Goal: Transaction & Acquisition: Purchase product/service

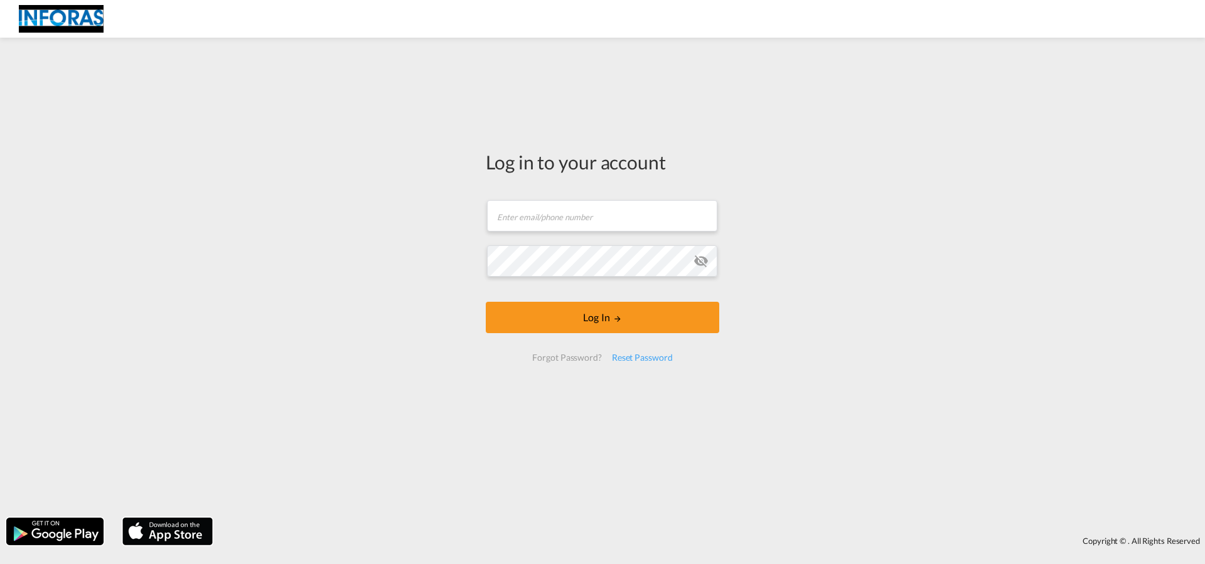
type input "[EMAIL_ADDRESS][DOMAIN_NAME]"
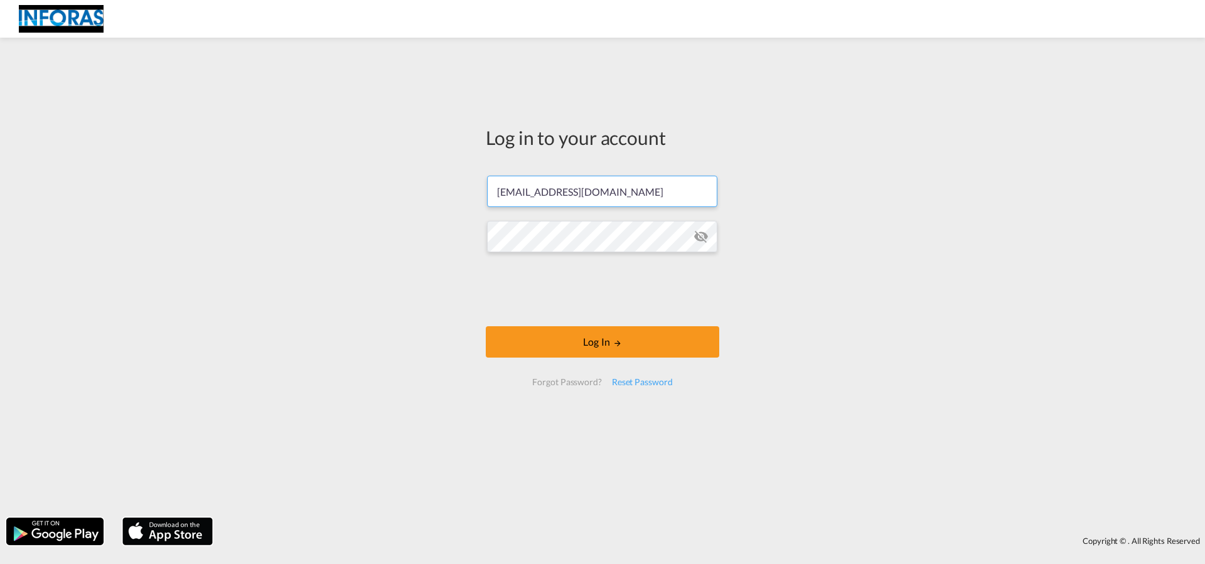
click at [541, 191] on input "[EMAIL_ADDRESS][DOMAIN_NAME]" at bounding box center [602, 191] width 230 height 31
click at [597, 339] on button "Log In" at bounding box center [602, 341] width 233 height 31
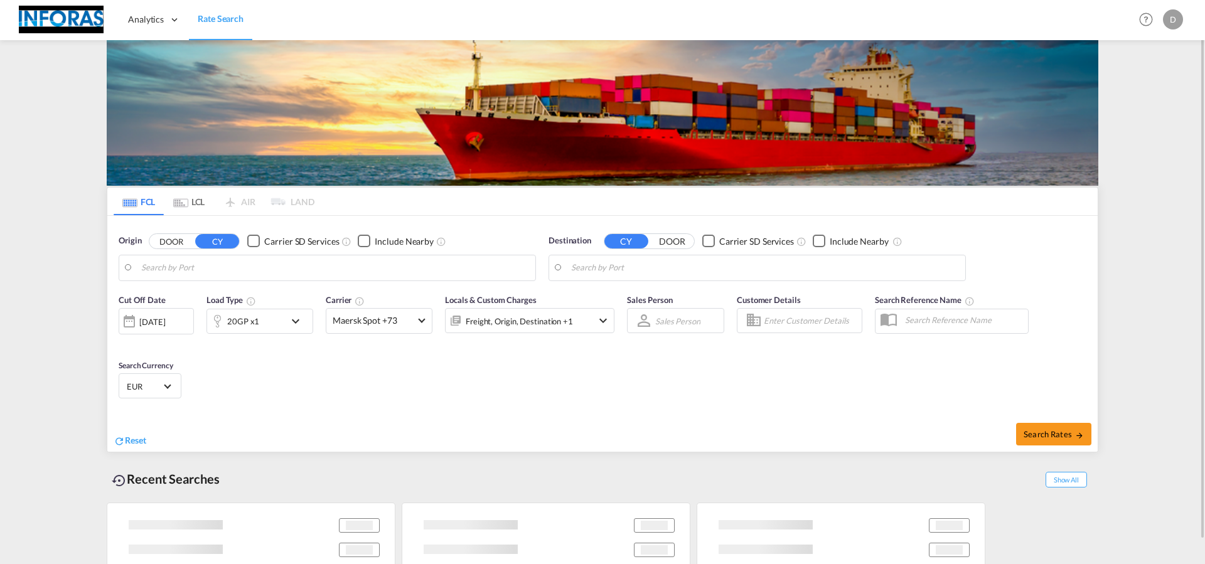
type input "[GEOGRAPHIC_DATA], BEANR"
type input "Haiphong, VNHPH"
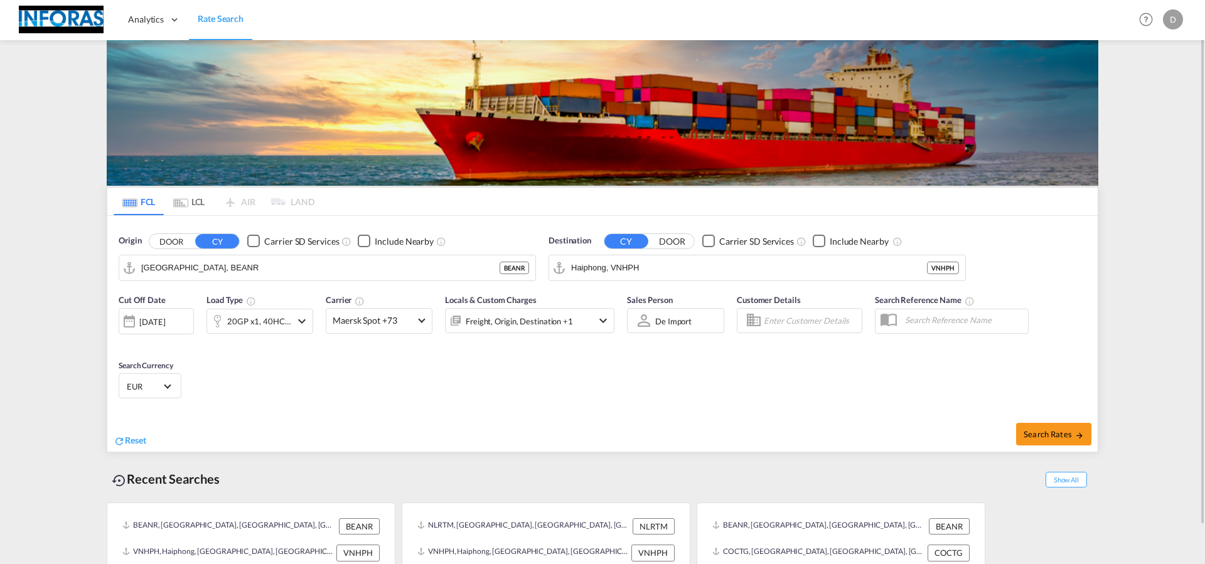
click at [199, 208] on md-tab-item "LCL" at bounding box center [189, 202] width 50 height 28
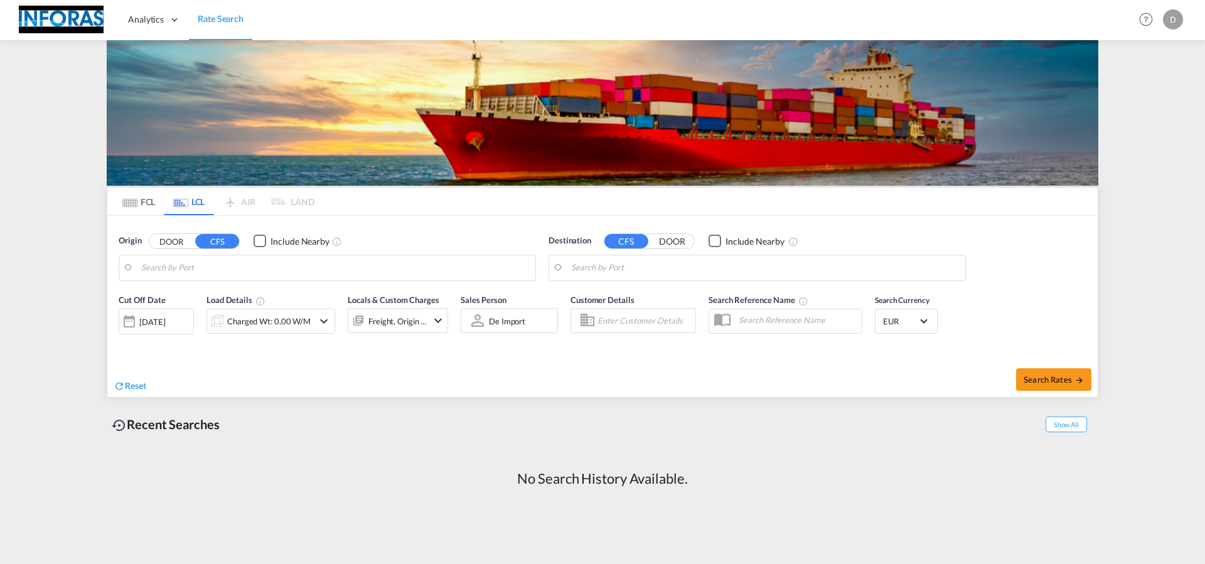
click at [308, 272] on input "Search by Port" at bounding box center [335, 267] width 388 height 19
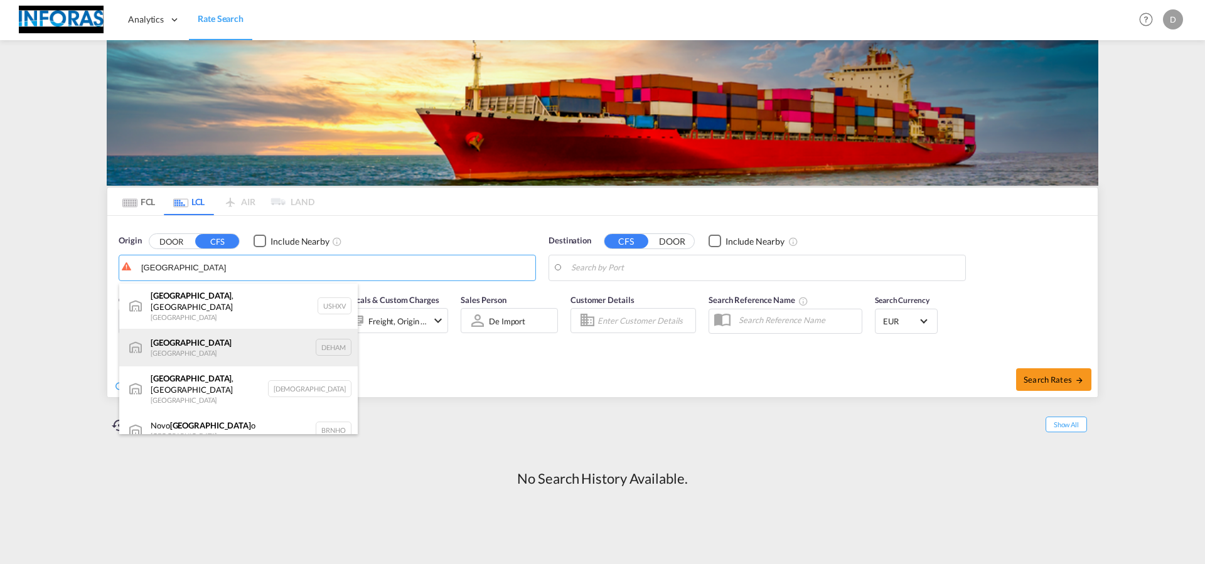
click at [225, 336] on div "[GEOGRAPHIC_DATA] [GEOGRAPHIC_DATA] DEHAM" at bounding box center [238, 348] width 238 height 38
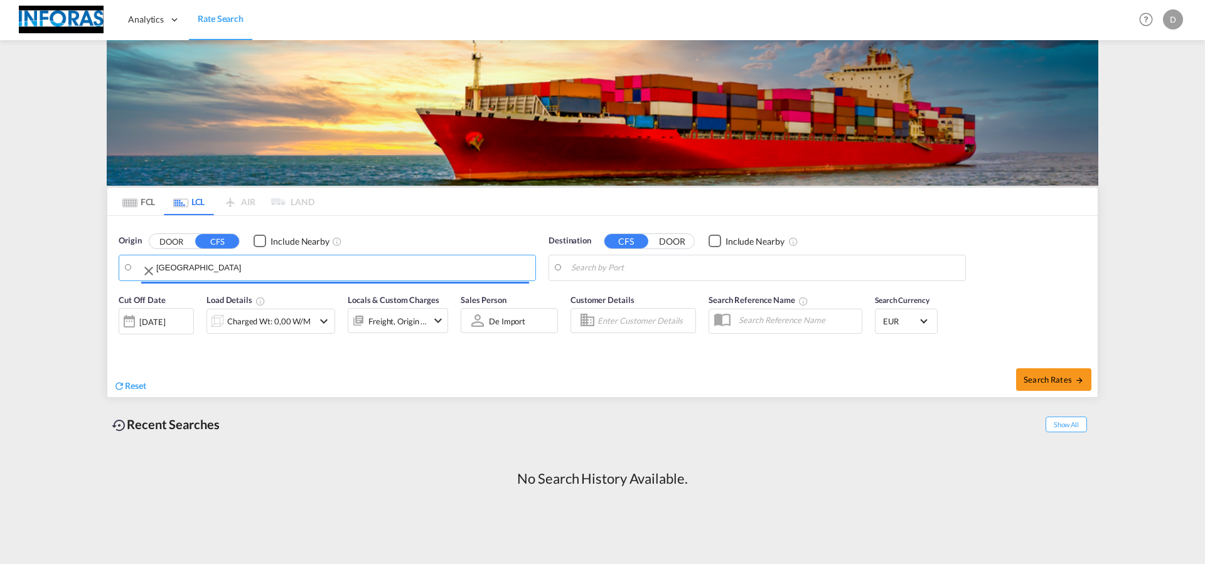
type input "[GEOGRAPHIC_DATA], [GEOGRAPHIC_DATA]"
click at [702, 265] on input "Search by Port" at bounding box center [765, 267] width 388 height 19
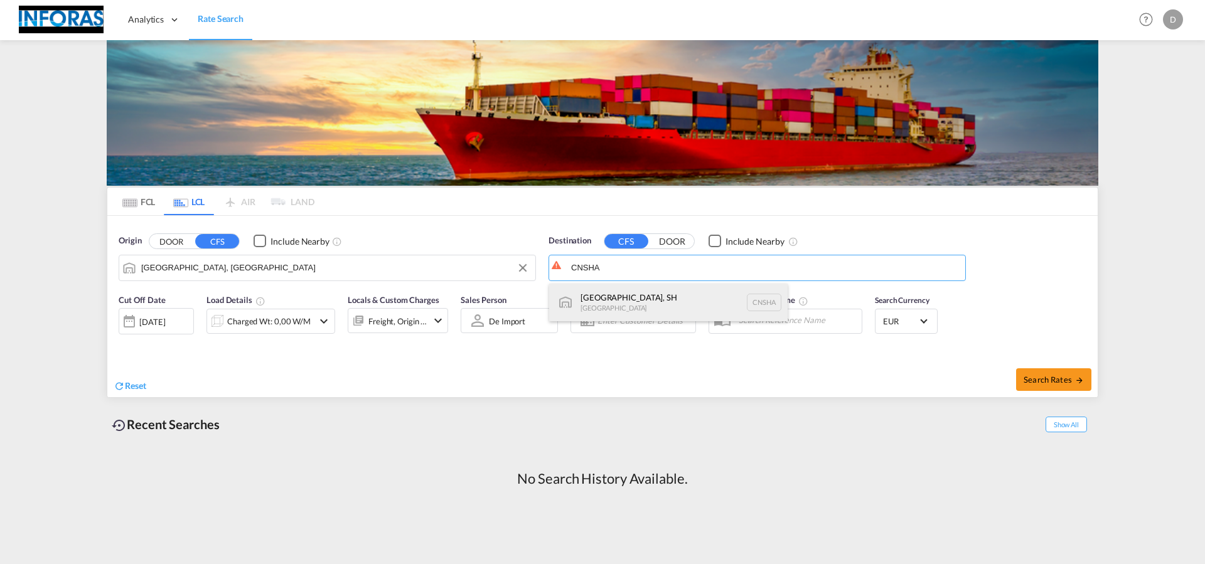
click at [627, 297] on div "[GEOGRAPHIC_DATA], SH [GEOGRAPHIC_DATA] [GEOGRAPHIC_DATA]" at bounding box center [668, 303] width 238 height 38
type input "[GEOGRAPHIC_DATA], SH, CNSHA"
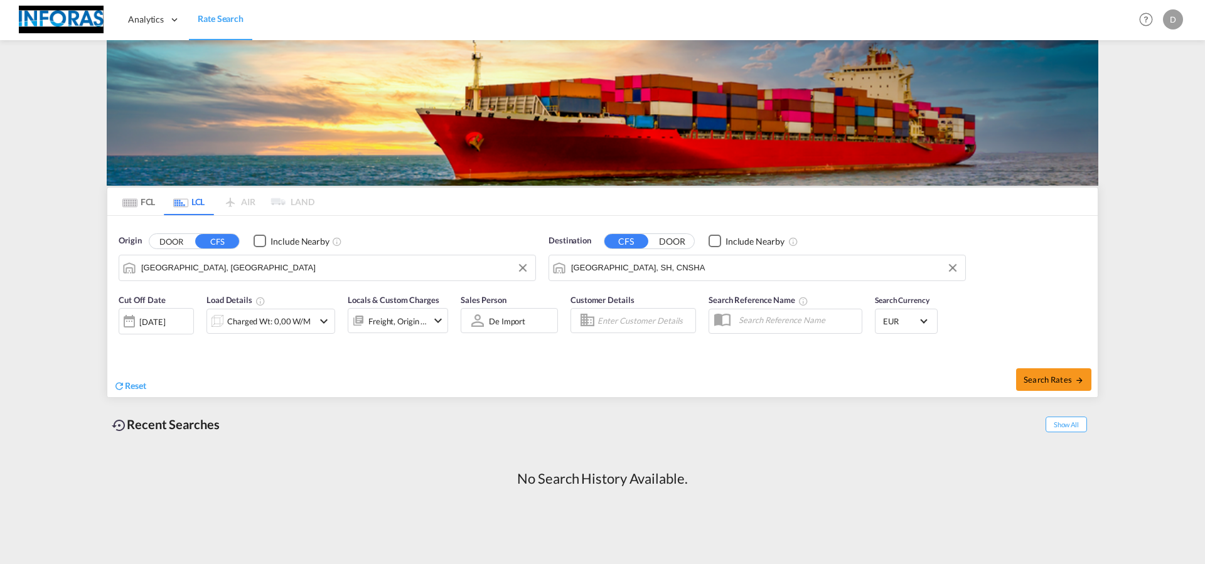
click at [320, 322] on md-icon "icon-chevron-down" at bounding box center [323, 321] width 15 height 15
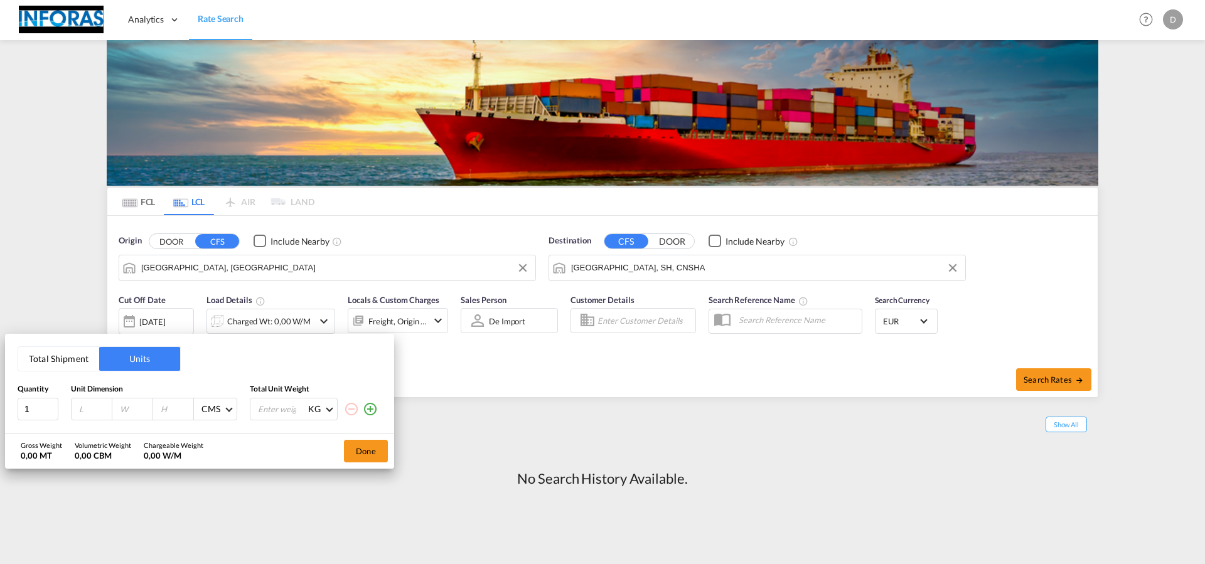
click at [90, 411] on input "number" at bounding box center [95, 408] width 34 height 11
type input "120"
type input "80"
type input "100"
type input "500"
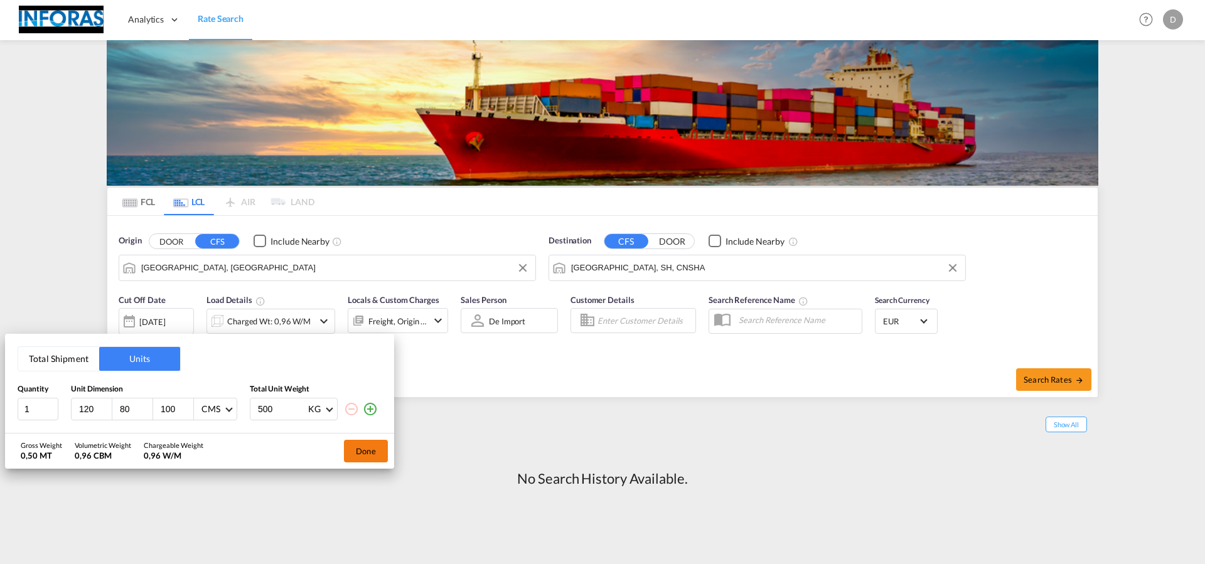
click at [354, 453] on button "Done" at bounding box center [366, 451] width 44 height 23
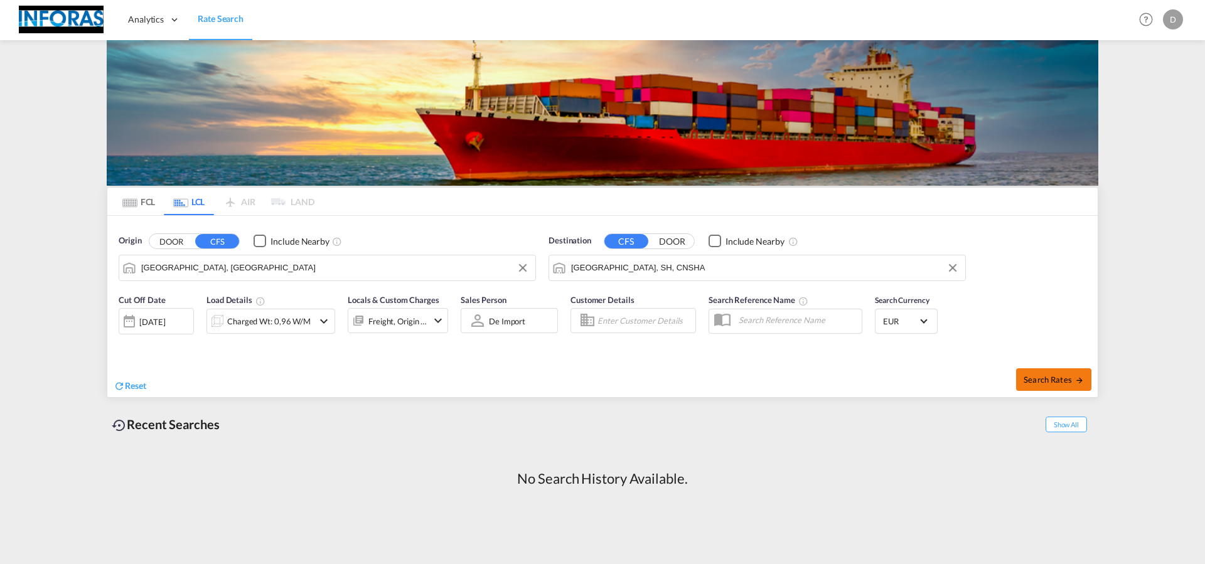
click at [1047, 379] on span "Search Rates" at bounding box center [1053, 380] width 60 height 10
type input "DEHAM to [GEOGRAPHIC_DATA] / [DATE]"
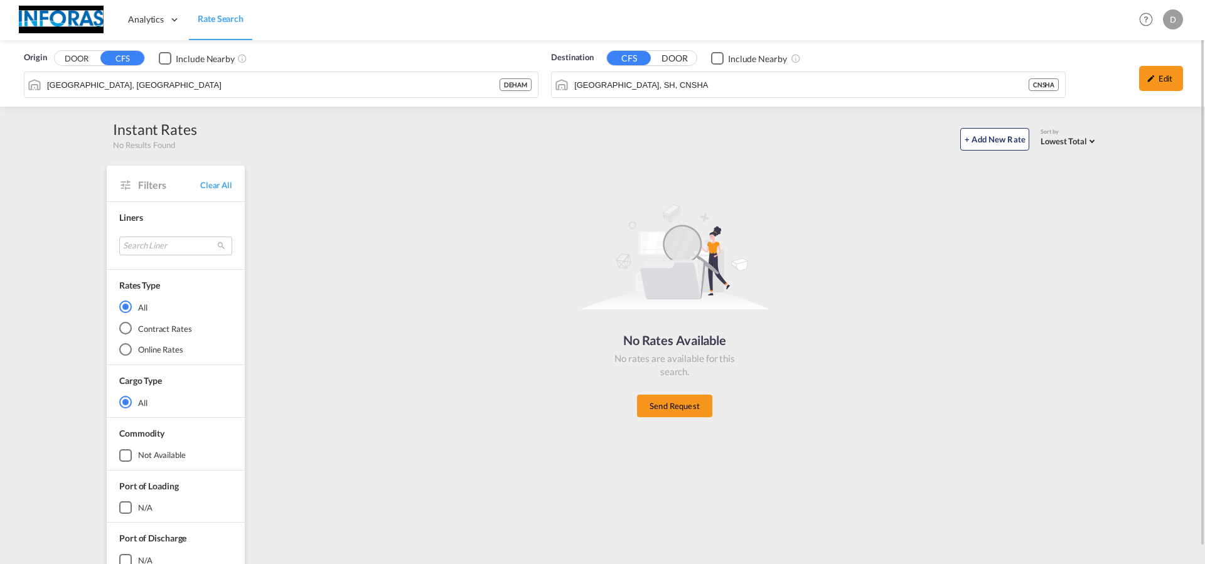
click at [908, 14] on div "Analytics Reports Rate Search Help Resources Product Release d My Profile Logout" at bounding box center [602, 19] width 1167 height 39
click at [1177, 23] on div "d" at bounding box center [1173, 19] width 20 height 20
click at [1149, 51] on button "My Profile" at bounding box center [1158, 55] width 82 height 25
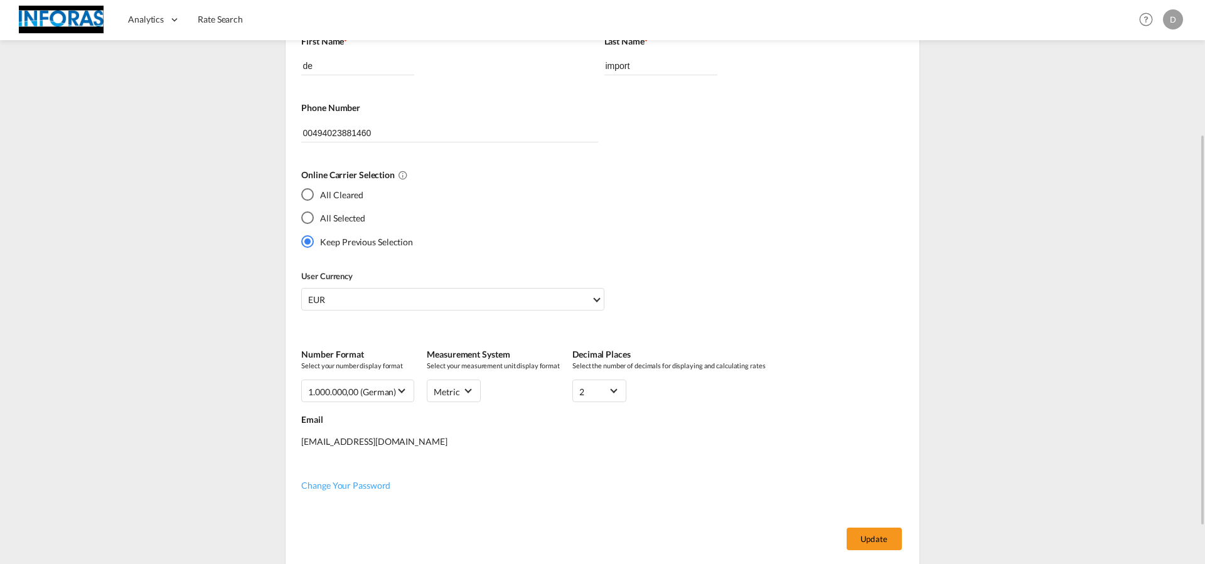
scroll to position [245, 0]
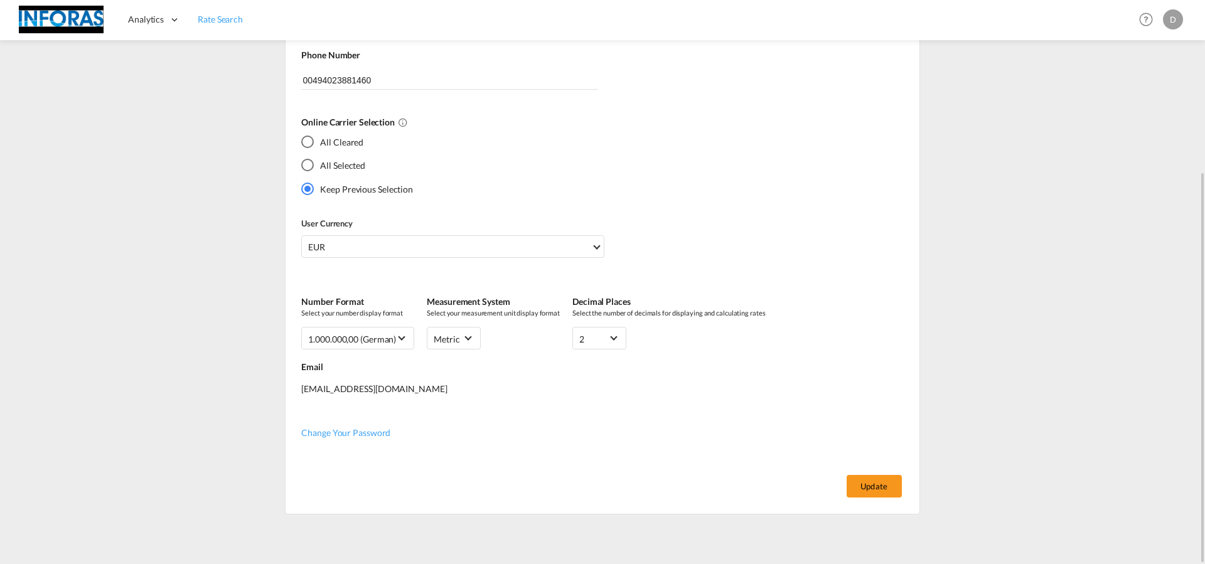
click at [218, 22] on span "Rate Search" at bounding box center [220, 19] width 45 height 11
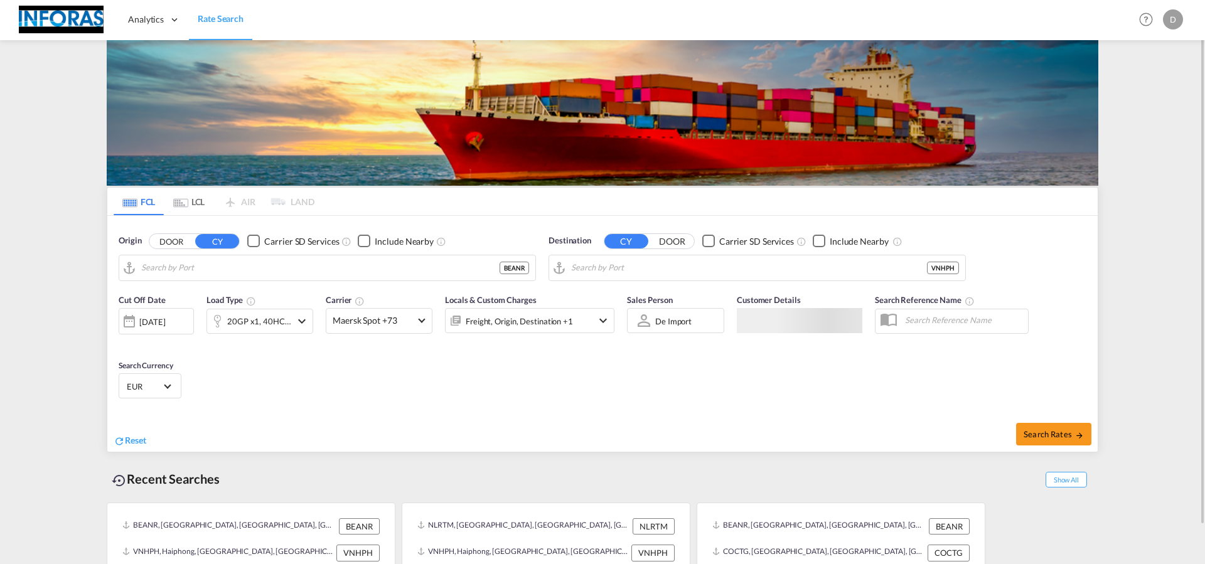
type input "[GEOGRAPHIC_DATA], BEANR"
type input "Haiphong, VNHPH"
click at [194, 203] on md-tab-item "LCL" at bounding box center [189, 202] width 50 height 28
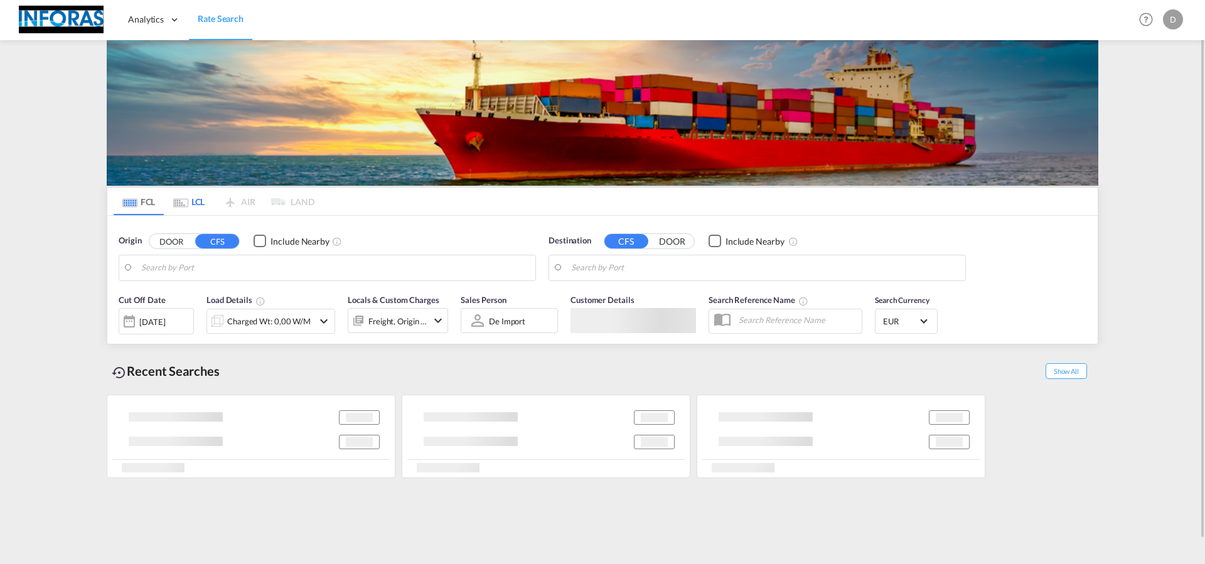
type input "[GEOGRAPHIC_DATA], [GEOGRAPHIC_DATA]"
type input "[GEOGRAPHIC_DATA], SH, CNSHA"
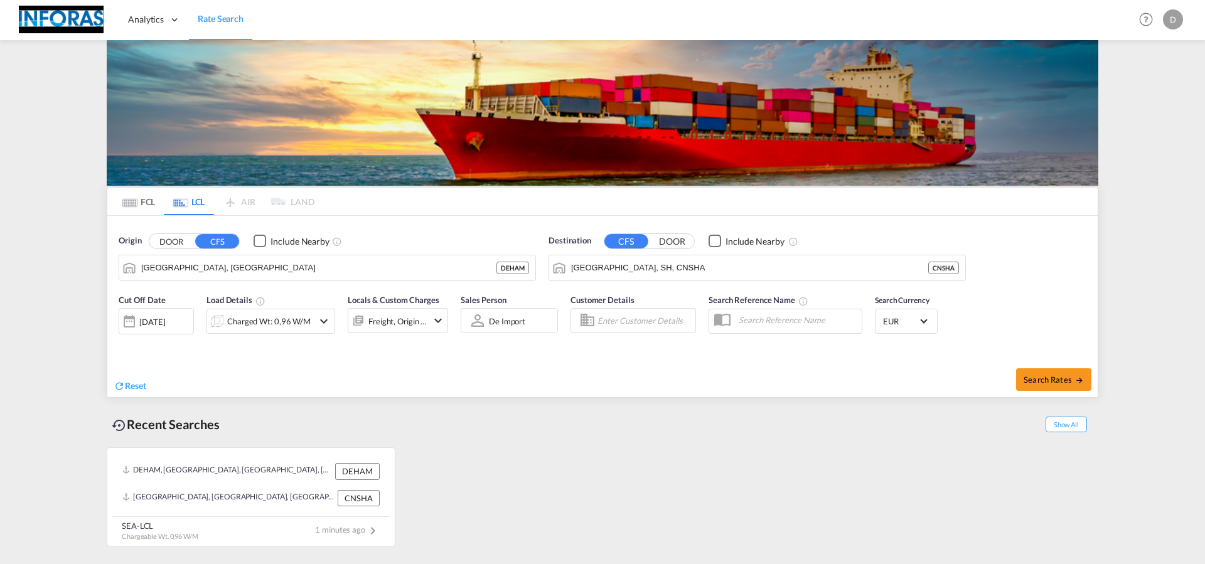
click at [542, 322] on div "de import Select Sales Person de import Select Sales Person" at bounding box center [508, 320] width 97 height 25
click at [651, 321] on input "Enter Customer Details" at bounding box center [644, 320] width 94 height 19
click at [787, 320] on input "text" at bounding box center [796, 320] width 129 height 19
click at [1052, 381] on span "Search Rates" at bounding box center [1053, 380] width 60 height 10
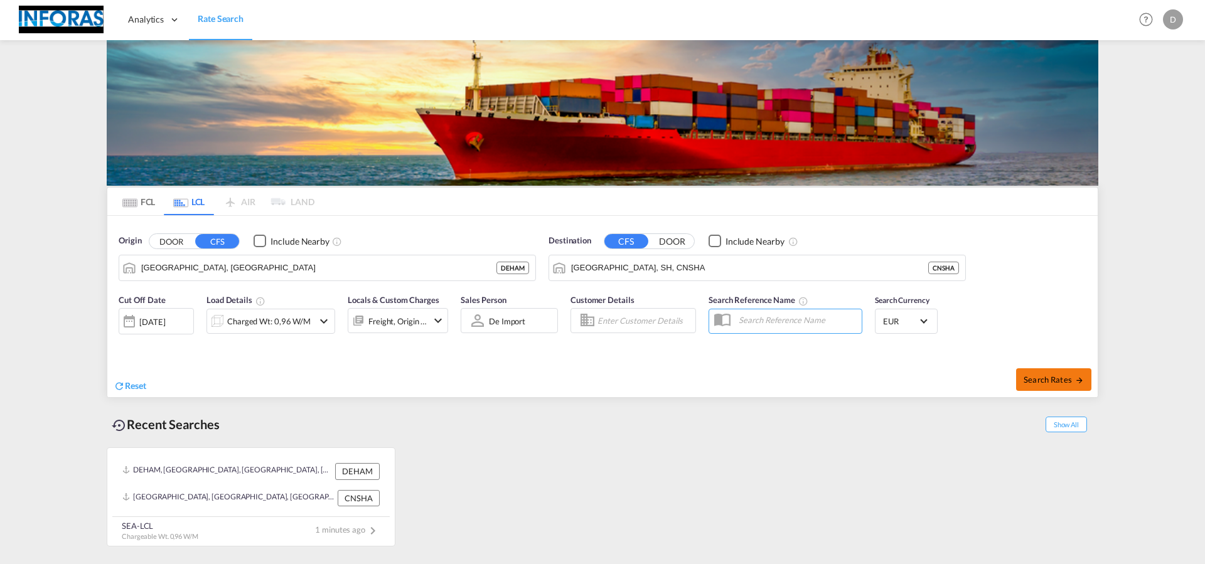
type input "DEHAM to [GEOGRAPHIC_DATA] / [DATE]"
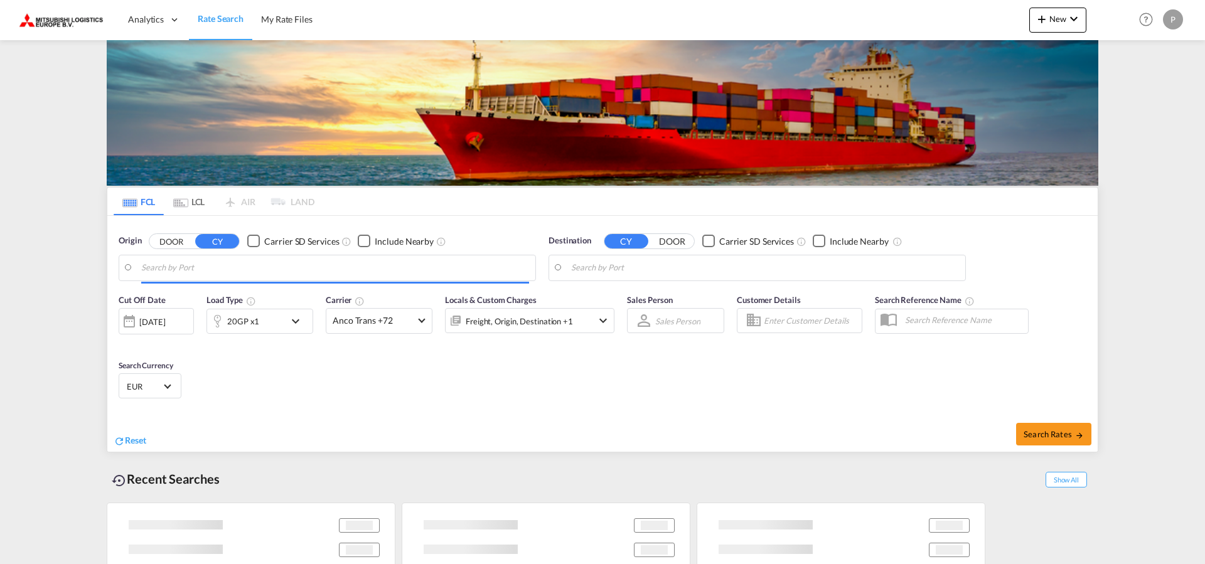
type input "[GEOGRAPHIC_DATA], [GEOGRAPHIC_DATA]"
type input "[GEOGRAPHIC_DATA], MXVER"
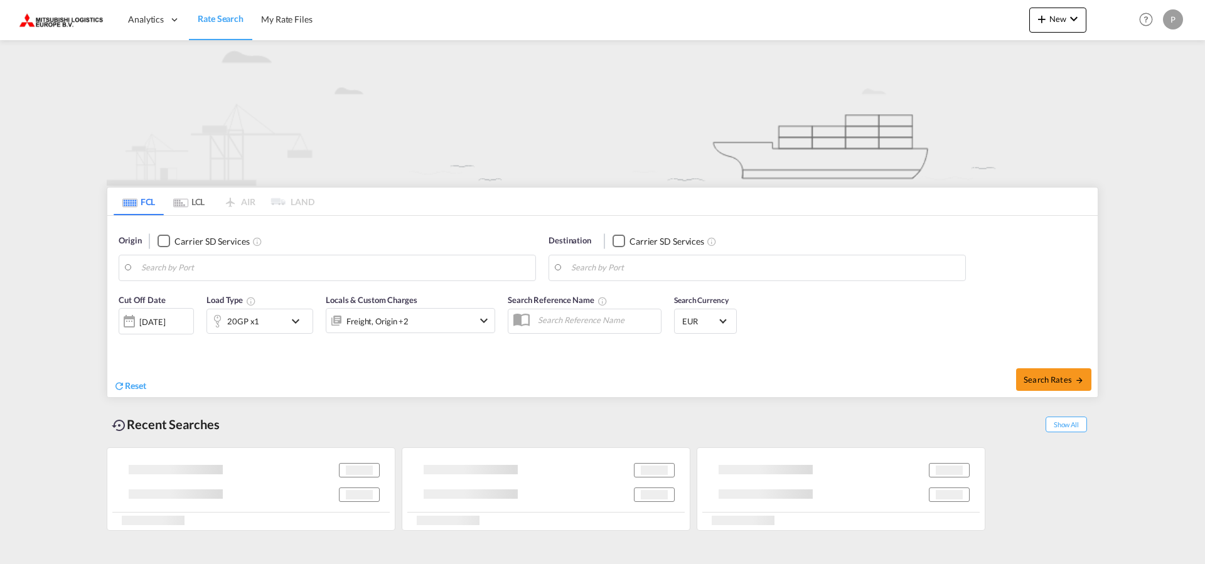
type input "[GEOGRAPHIC_DATA], [GEOGRAPHIC_DATA]"
type input "[GEOGRAPHIC_DATA], MXVER"
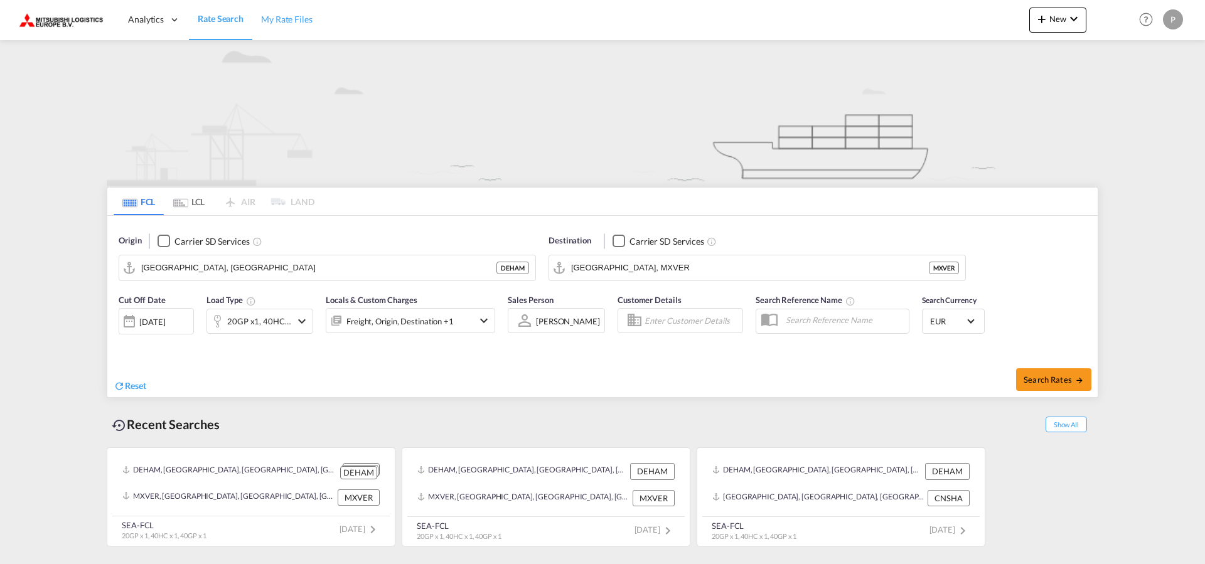
click at [270, 29] on link "My Rate Files" at bounding box center [286, 19] width 69 height 41
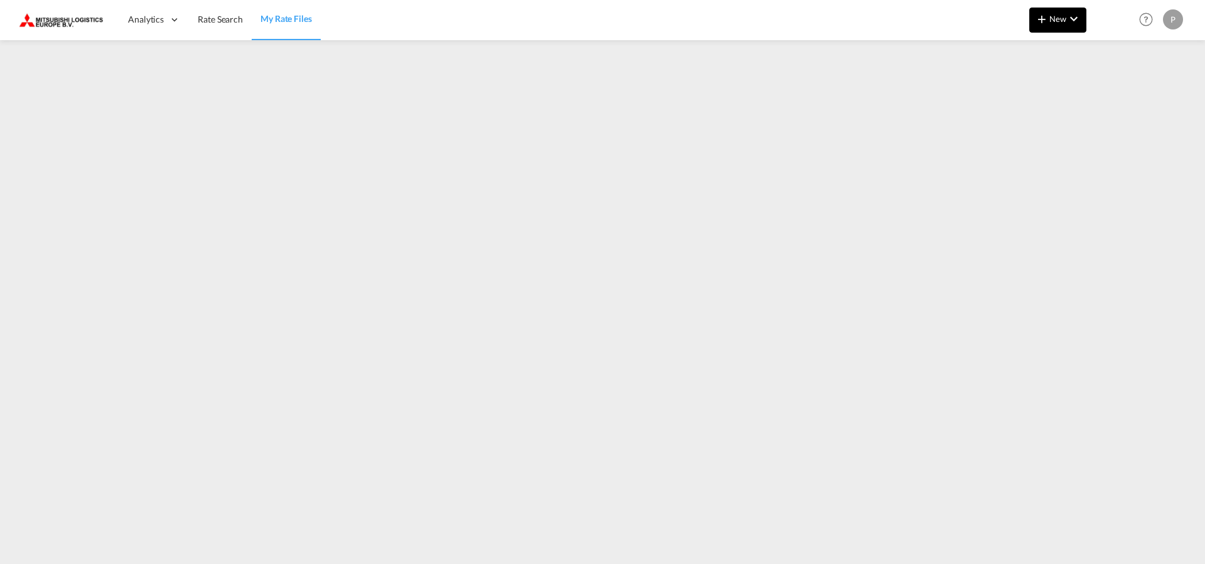
click at [1068, 17] on md-icon "icon-chevron-down" at bounding box center [1073, 18] width 15 height 15
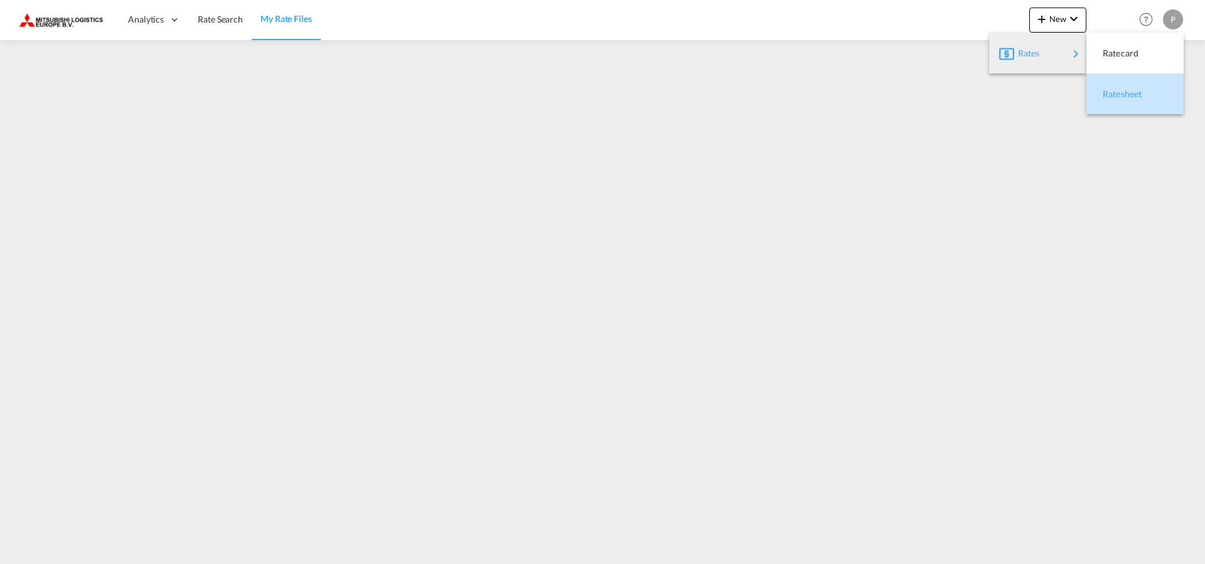
click at [1116, 92] on span "Ratesheet" at bounding box center [1109, 94] width 14 height 25
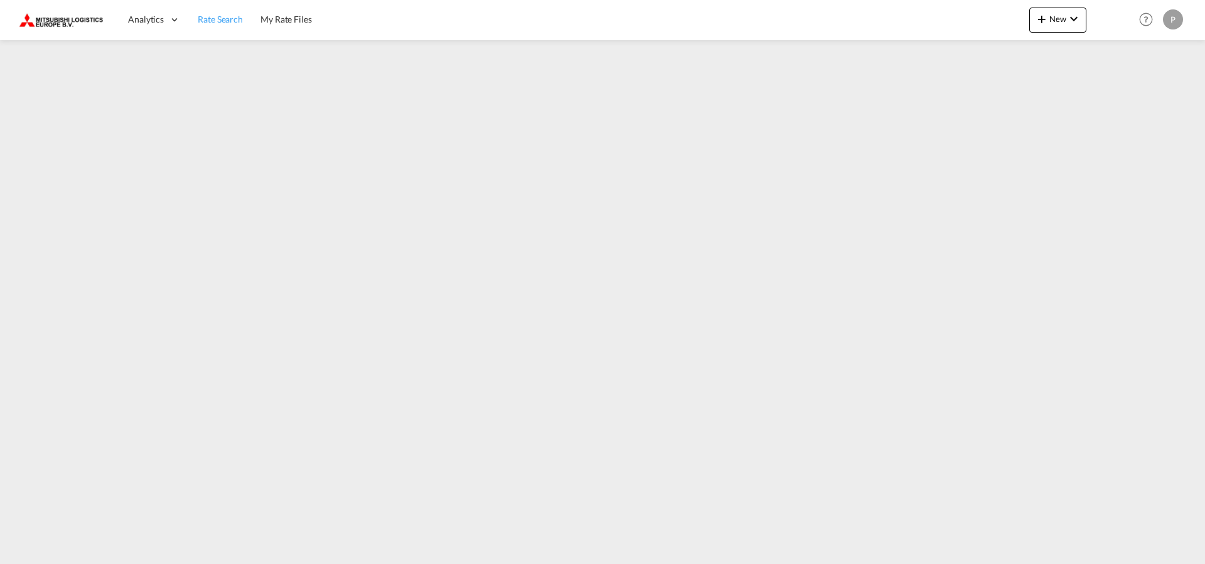
click at [209, 17] on span "Rate Search" at bounding box center [220, 19] width 45 height 11
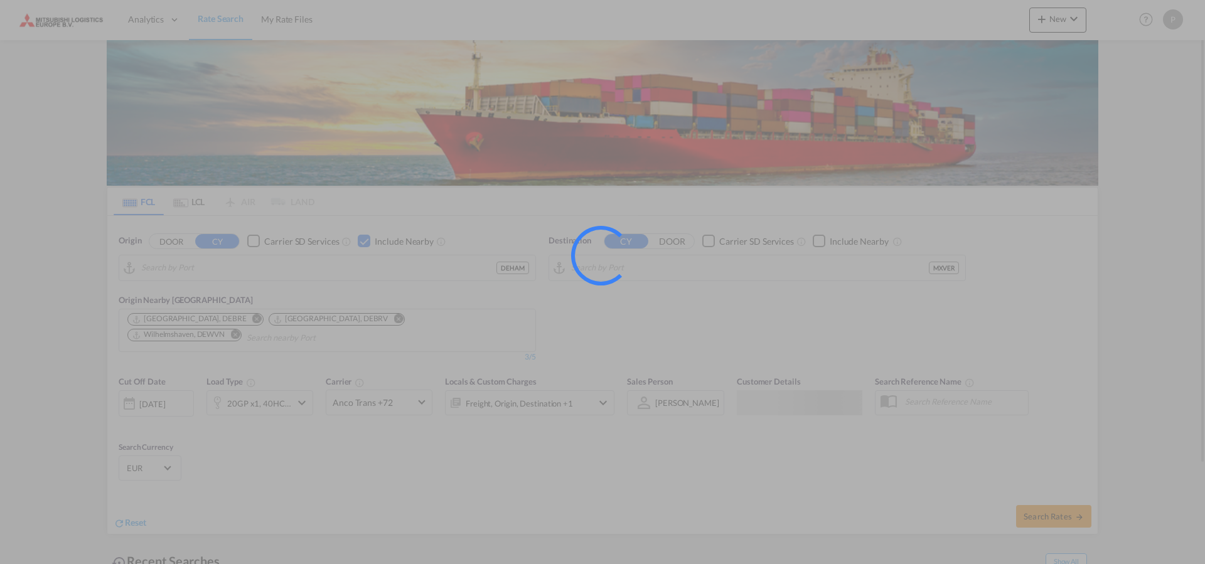
type input "[GEOGRAPHIC_DATA], [GEOGRAPHIC_DATA]"
type input "Veracruz, MXVER"
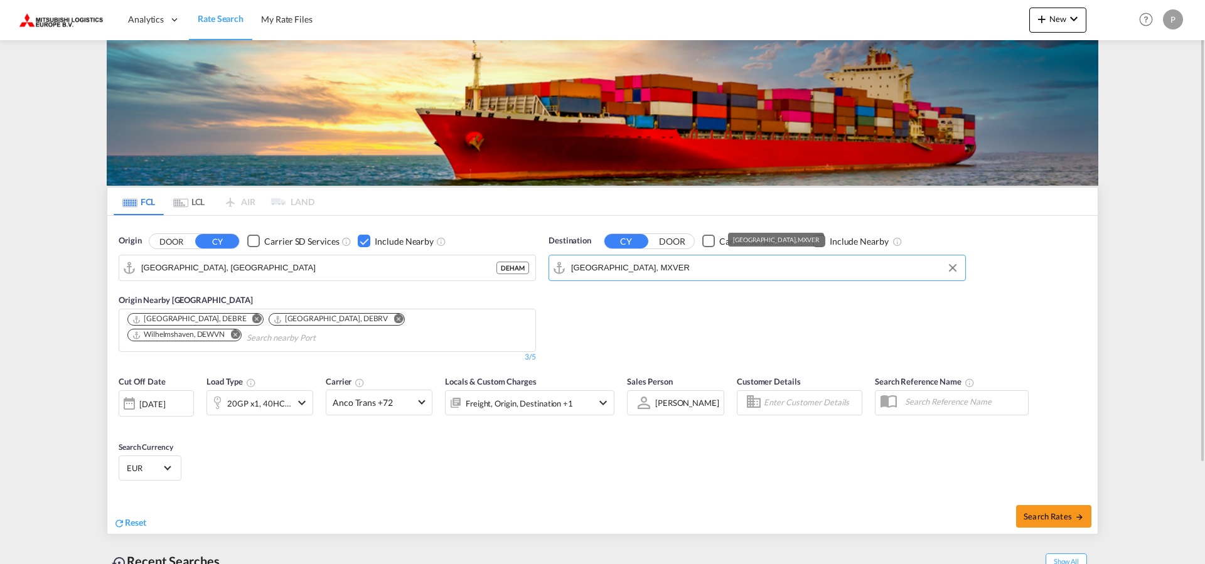
drag, startPoint x: 688, startPoint y: 264, endPoint x: 678, endPoint y: 264, distance: 9.4
click at [678, 264] on input "Veracruz, MXVER" at bounding box center [765, 267] width 388 height 19
click at [184, 203] on md-icon "Use the left and right arrow keys to navigate between tabs" at bounding box center [180, 202] width 15 height 9
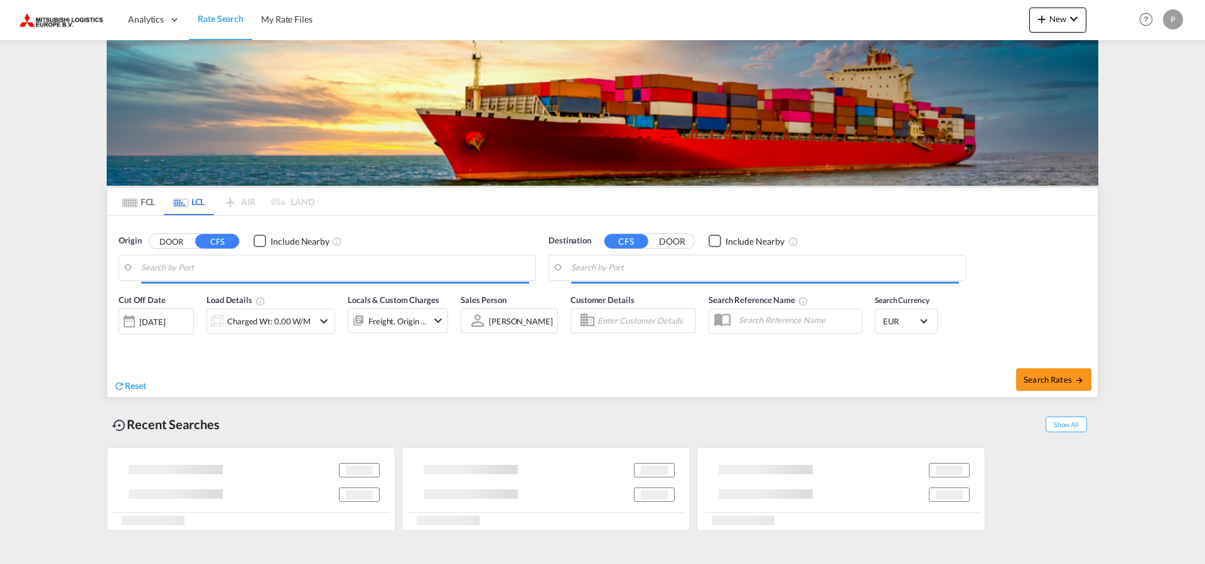
type input "Yantian, GD, CNYTN"
type input "[GEOGRAPHIC_DATA], [GEOGRAPHIC_DATA]"
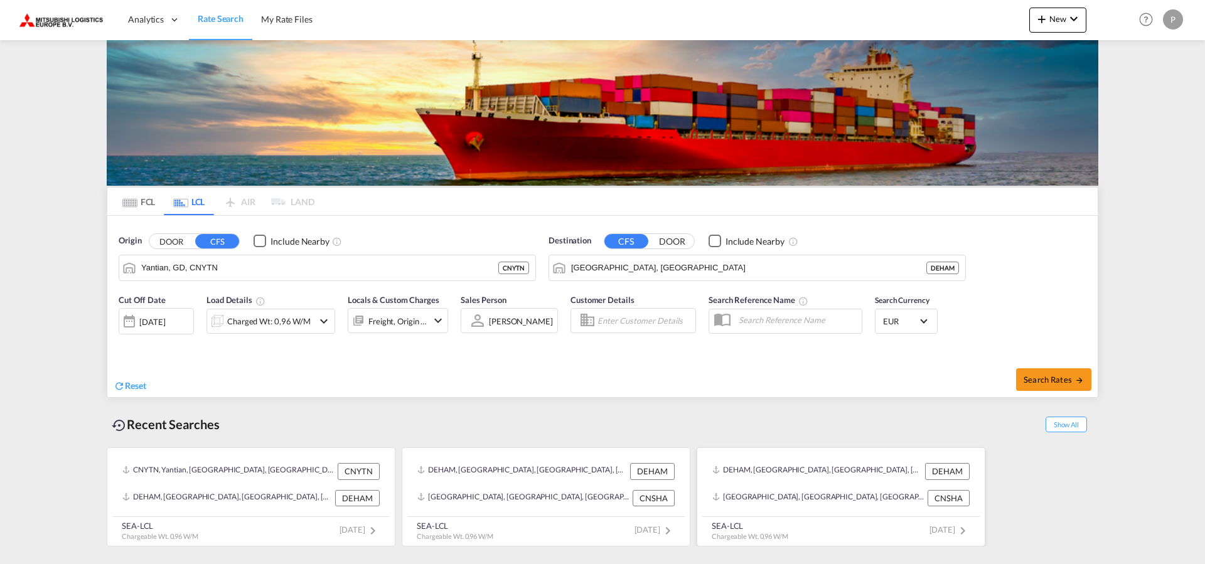
click at [861, 466] on div "DEHAM, [GEOGRAPHIC_DATA], [GEOGRAPHIC_DATA], [GEOGRAPHIC_DATA], [GEOGRAPHIC_DAT…" at bounding box center [817, 471] width 210 height 16
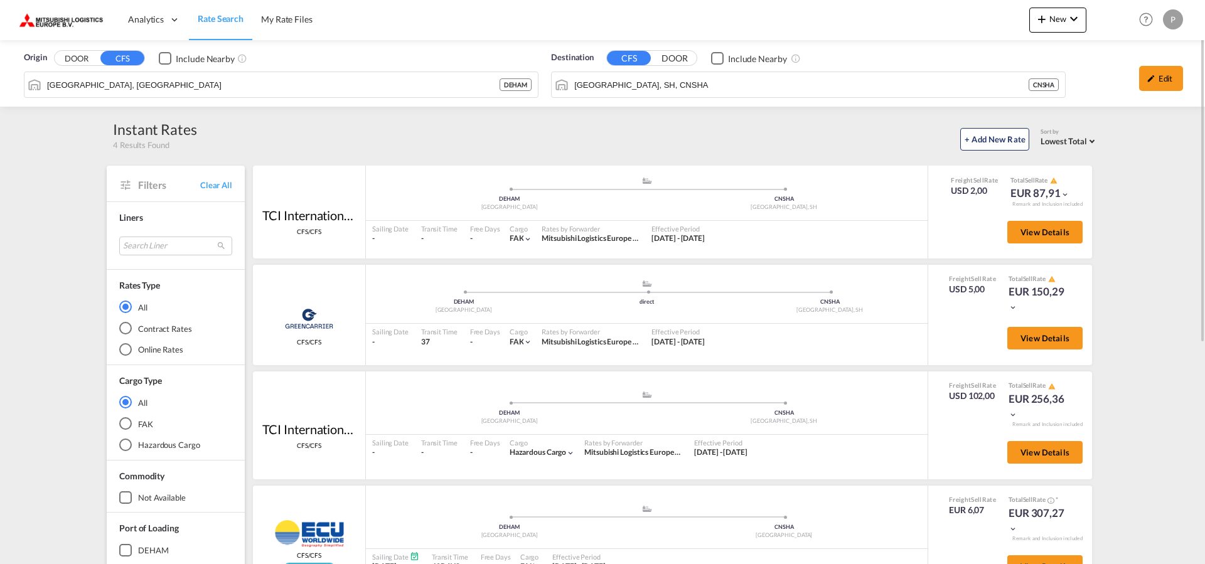
click at [1162, 268] on div "Origin DOOR CFS Include Nearby Hamburg, DEHAM DEHAM Destination CFS DOOR Includ…" at bounding box center [602, 485] width 1205 height 890
